Goal: Navigation & Orientation: Find specific page/section

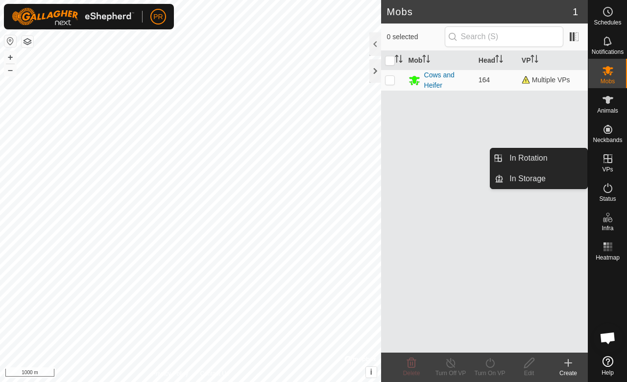
click at [607, 164] on icon at bounding box center [608, 159] width 12 height 12
click at [530, 157] on link "In Rotation" at bounding box center [545, 158] width 84 height 20
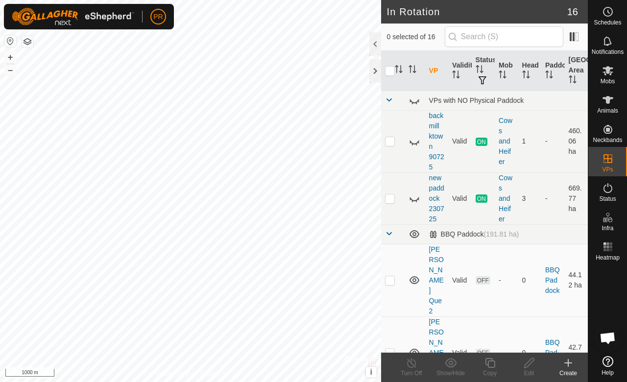
click at [370, 47] on div at bounding box center [375, 43] width 12 height 23
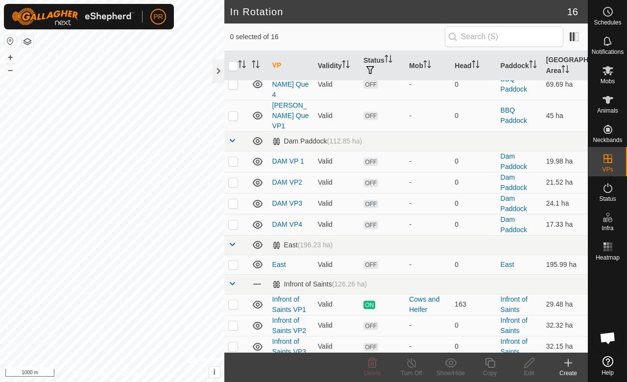
scroll to position [196, 0]
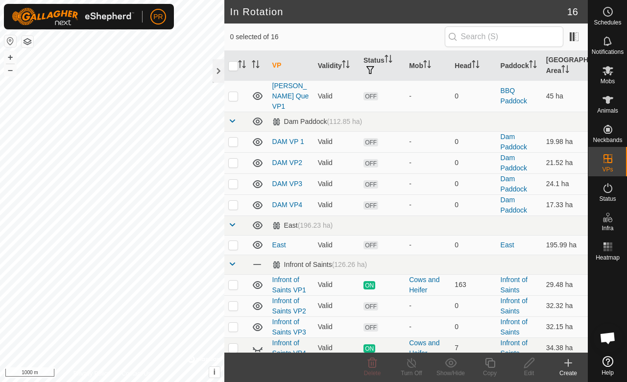
click at [278, 297] on link "Infront of Saints VP2" at bounding box center [289, 306] width 34 height 18
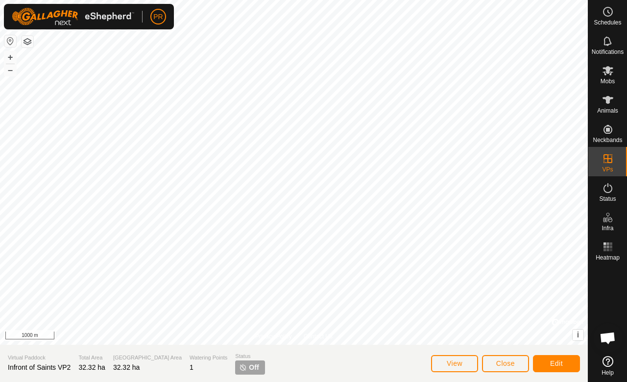
click at [239, 367] on img at bounding box center [243, 367] width 8 height 8
click at [544, 360] on button "Edit" at bounding box center [556, 363] width 47 height 17
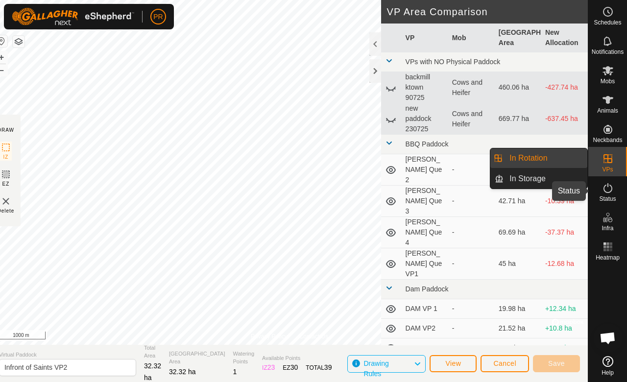
drag, startPoint x: 609, startPoint y: 189, endPoint x: 611, endPoint y: 72, distance: 116.5
click at [609, 189] on icon at bounding box center [608, 188] width 12 height 12
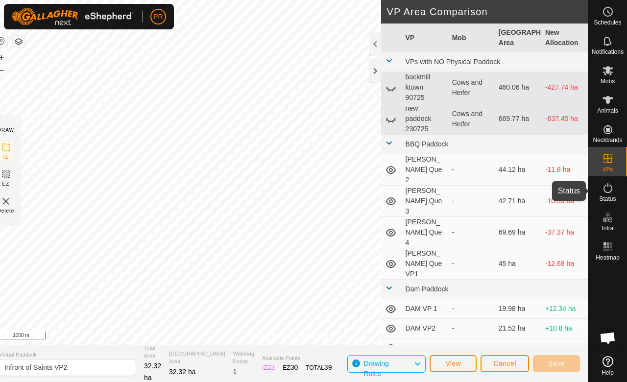
click at [603, 65] on icon at bounding box center [608, 71] width 12 height 12
click at [611, 72] on icon at bounding box center [607, 70] width 11 height 9
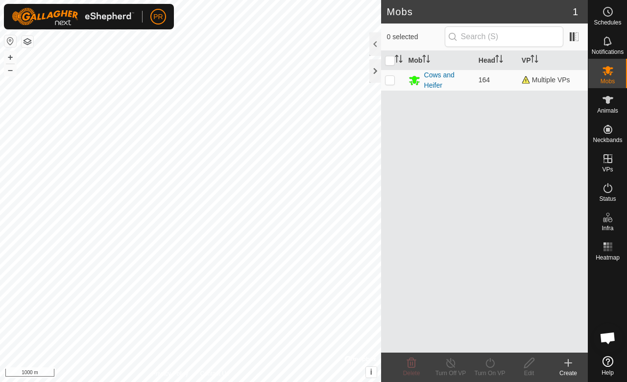
click at [437, 71] on div "Cows and Heifer" at bounding box center [447, 80] width 47 height 21
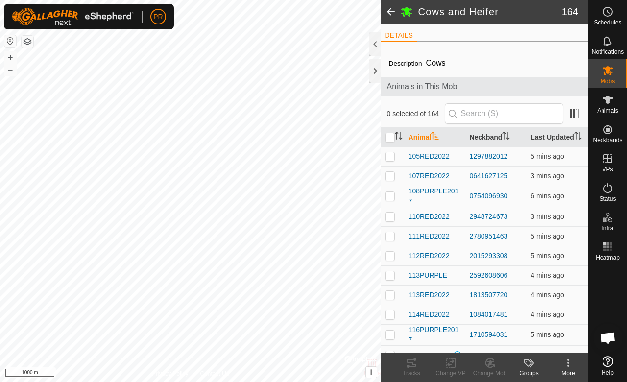
click at [372, 42] on div at bounding box center [375, 43] width 12 height 23
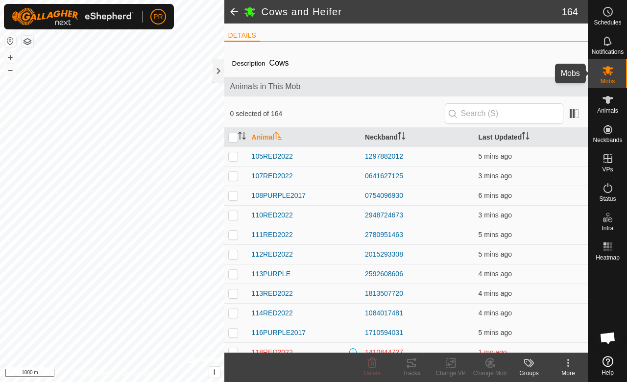
click at [612, 80] on span "Mobs" at bounding box center [607, 81] width 14 height 6
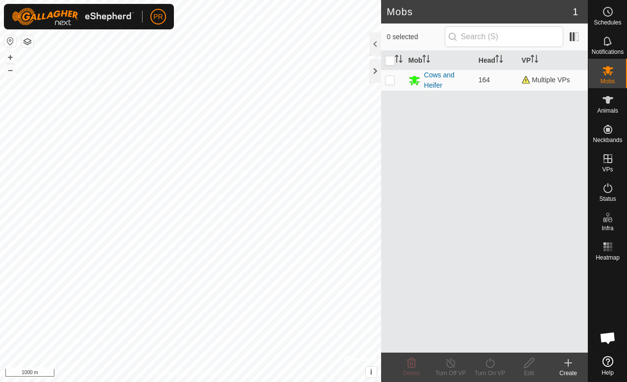
click at [612, 80] on span "Mobs" at bounding box center [607, 81] width 14 height 6
click at [430, 77] on div "Cows and Heifer" at bounding box center [447, 80] width 47 height 21
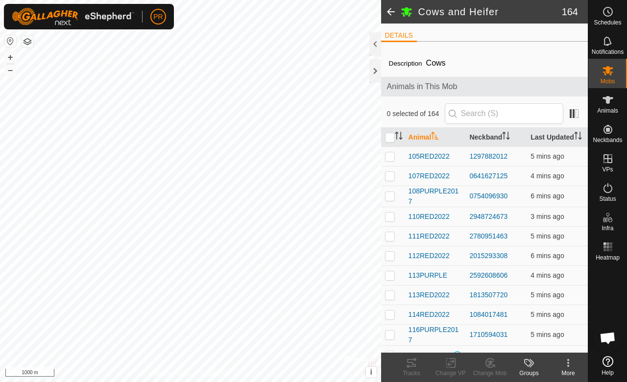
click at [374, 39] on div at bounding box center [375, 43] width 12 height 23
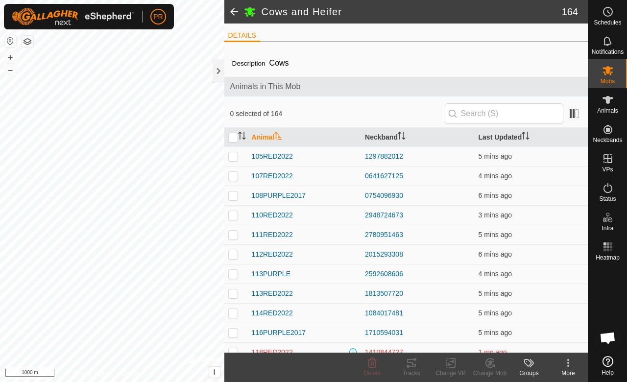
click at [568, 357] on icon at bounding box center [568, 363] width 12 height 12
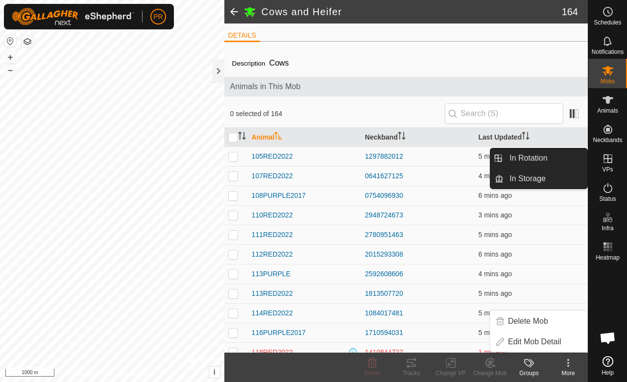
click at [605, 161] on icon at bounding box center [608, 159] width 12 height 12
click at [551, 158] on link "In Rotation" at bounding box center [545, 158] width 84 height 20
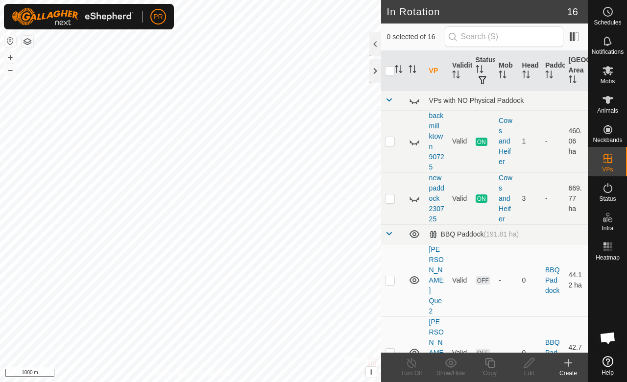
click at [376, 42] on div at bounding box center [375, 43] width 12 height 23
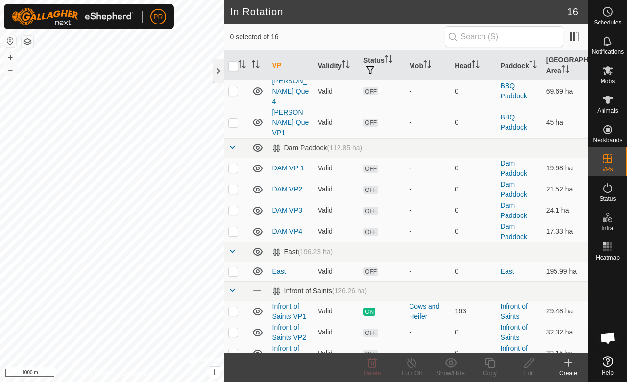
scroll to position [197, 0]
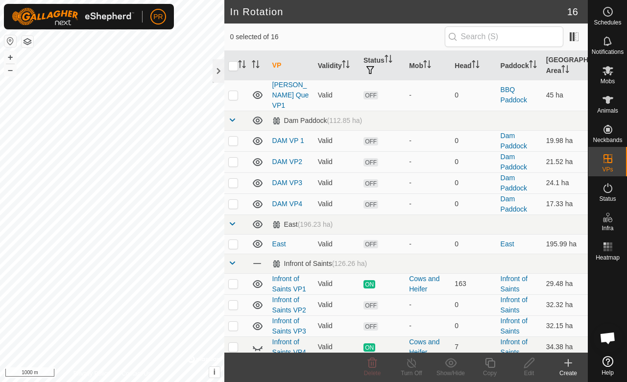
click at [287, 296] on link "Infront of Saints VP2" at bounding box center [289, 305] width 34 height 18
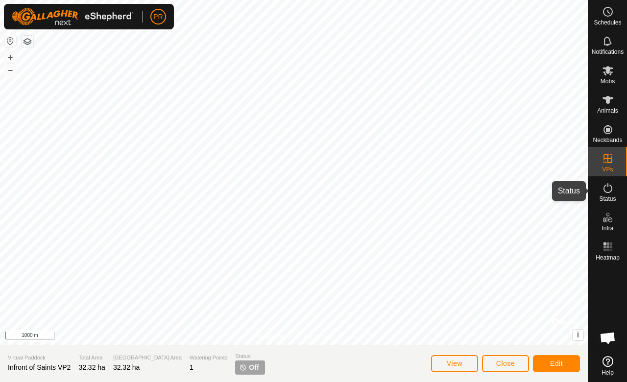
click at [604, 198] on span "Status" at bounding box center [607, 199] width 17 height 6
